Goal: Information Seeking & Learning: Learn about a topic

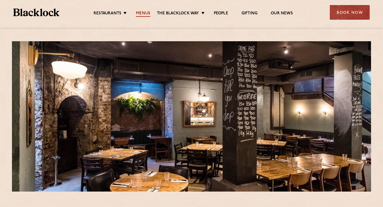
click at [141, 14] on link "Menus" at bounding box center [143, 14] width 14 height 6
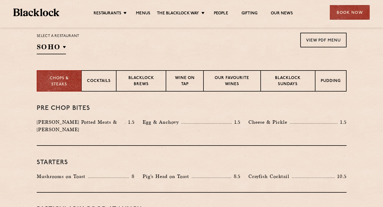
scroll to position [176, 0]
click at [290, 75] on div "Blacklock Sundays" at bounding box center [288, 80] width 54 height 21
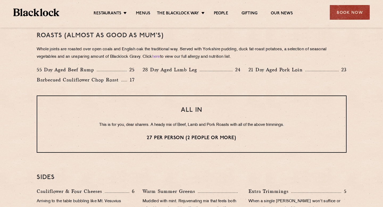
scroll to position [392, 0]
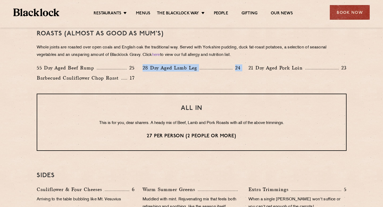
drag, startPoint x: 143, startPoint y: 68, endPoint x: 245, endPoint y: 69, distance: 101.6
click at [245, 69] on div "55 Day Aged Beef Rump 25 28 Day Aged Lamb Leg 24 21 Day Aged Pork Loin 23 Barbe…" at bounding box center [192, 74] width 318 height 20
click at [240, 86] on div "Roasts (Almost as good as Mum's) Whole joints are roasted over open coals and E…" at bounding box center [192, 55] width 310 height 77
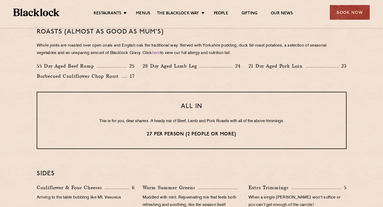
scroll to position [366, 0]
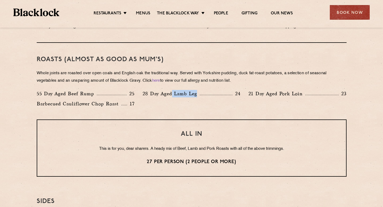
drag, startPoint x: 172, startPoint y: 94, endPoint x: 205, endPoint y: 97, distance: 33.4
click at [205, 97] on div "28 Day Aged Lamb Leg 24" at bounding box center [192, 93] width 98 height 7
click at [210, 106] on div "55 Day Aged Beef Rump 25 28 Day Aged Lamb Leg 24 21 Day Aged Pork Loin 23 Barbe…" at bounding box center [192, 100] width 318 height 20
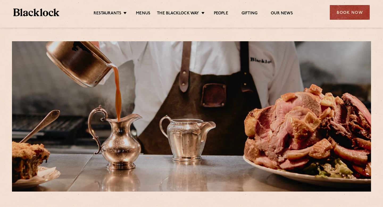
scroll to position [93, 0]
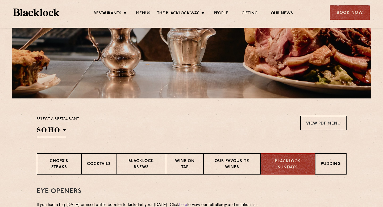
click at [330, 164] on p "Pudding" at bounding box center [331, 164] width 20 height 7
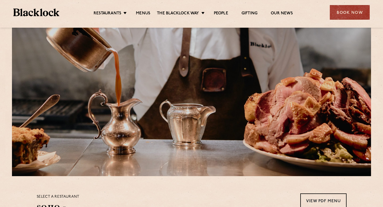
scroll to position [0, 0]
